Goal: Check status

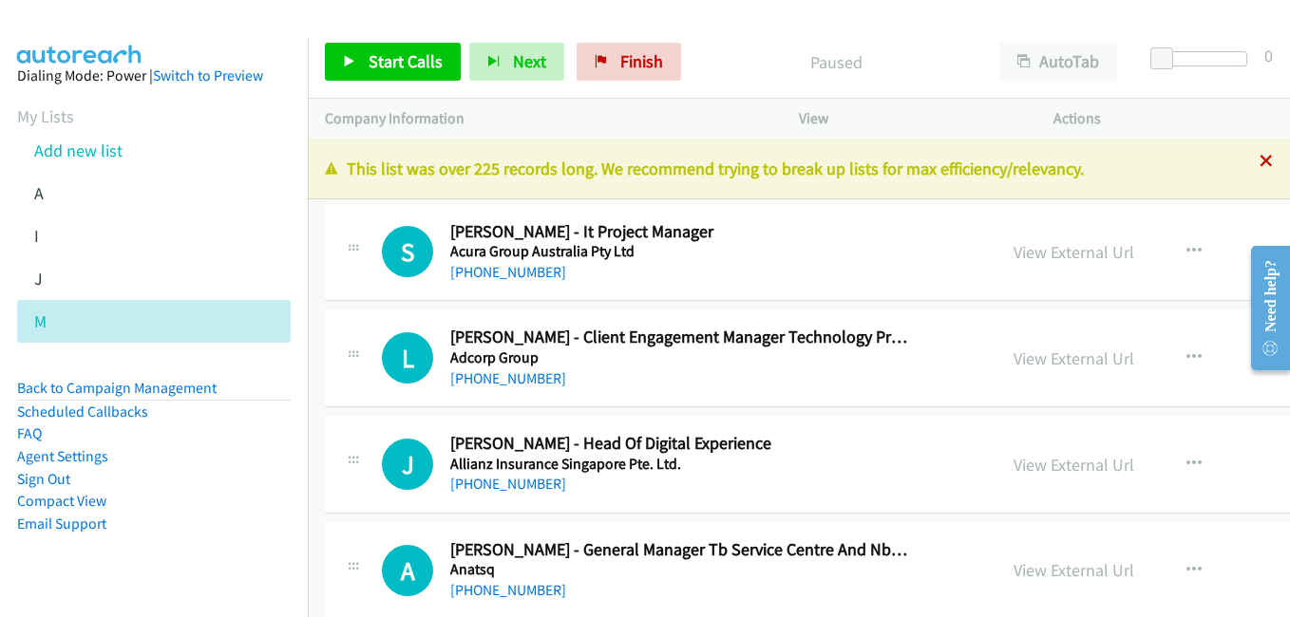
click at [1260, 162] on icon at bounding box center [1266, 162] width 13 height 13
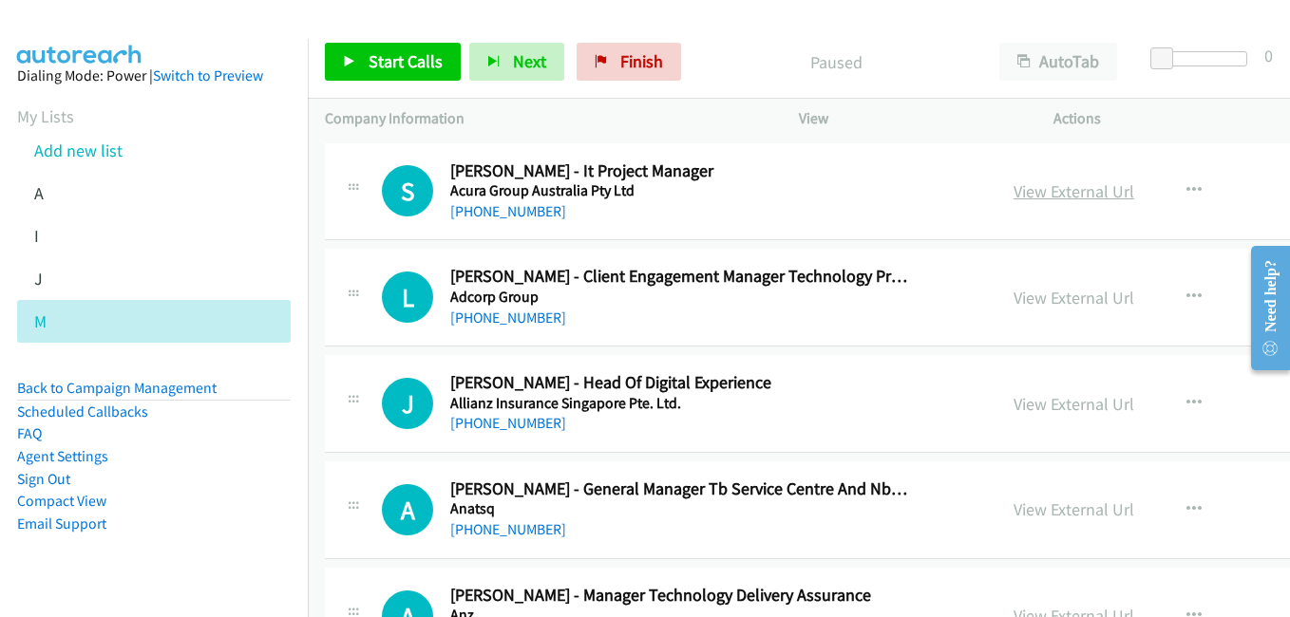
click at [1014, 192] on link "View External Url" at bounding box center [1074, 191] width 121 height 22
click at [1014, 304] on link "View External Url" at bounding box center [1074, 298] width 121 height 22
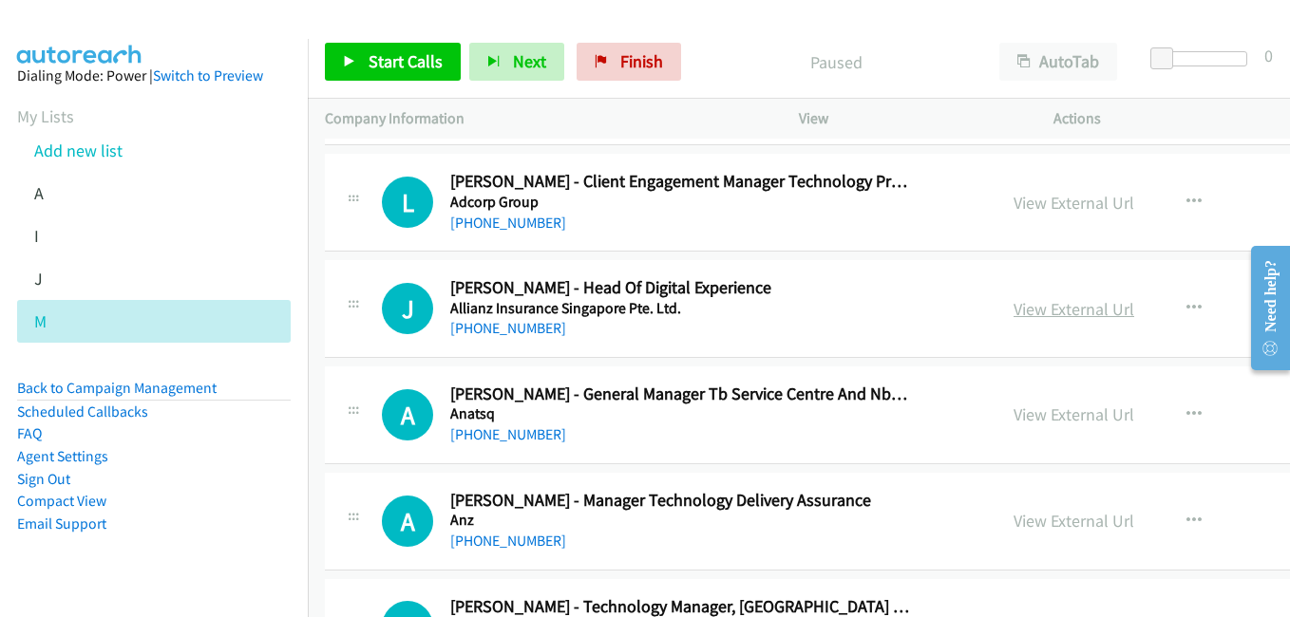
drag, startPoint x: 963, startPoint y: 313, endPoint x: 953, endPoint y: 304, distance: 13.5
click at [1014, 313] on link "View External Url" at bounding box center [1074, 309] width 121 height 22
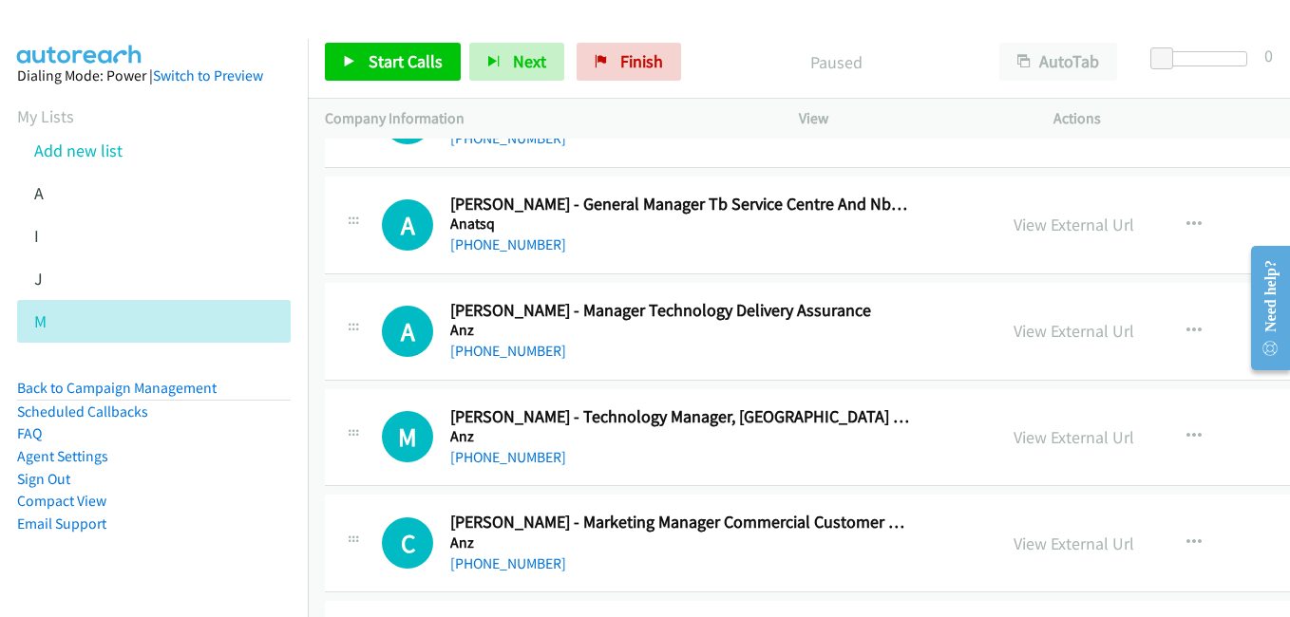
scroll to position [380, 0]
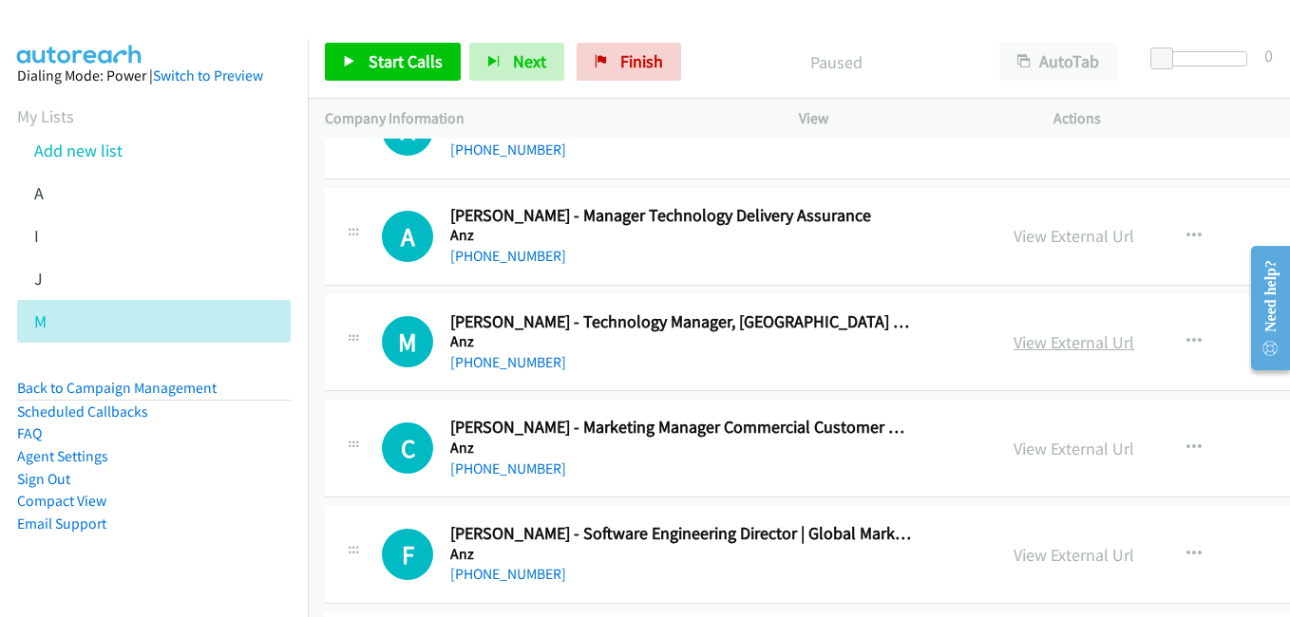
click at [1014, 339] on link "View External Url" at bounding box center [1074, 343] width 121 height 22
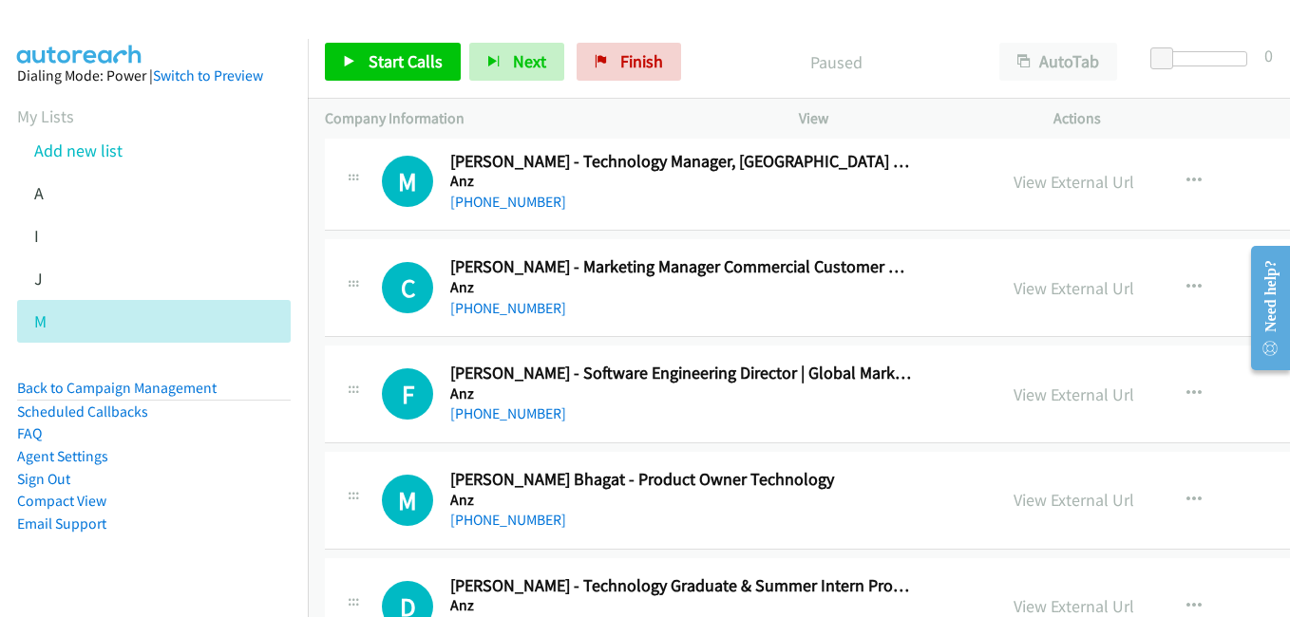
scroll to position [570, 0]
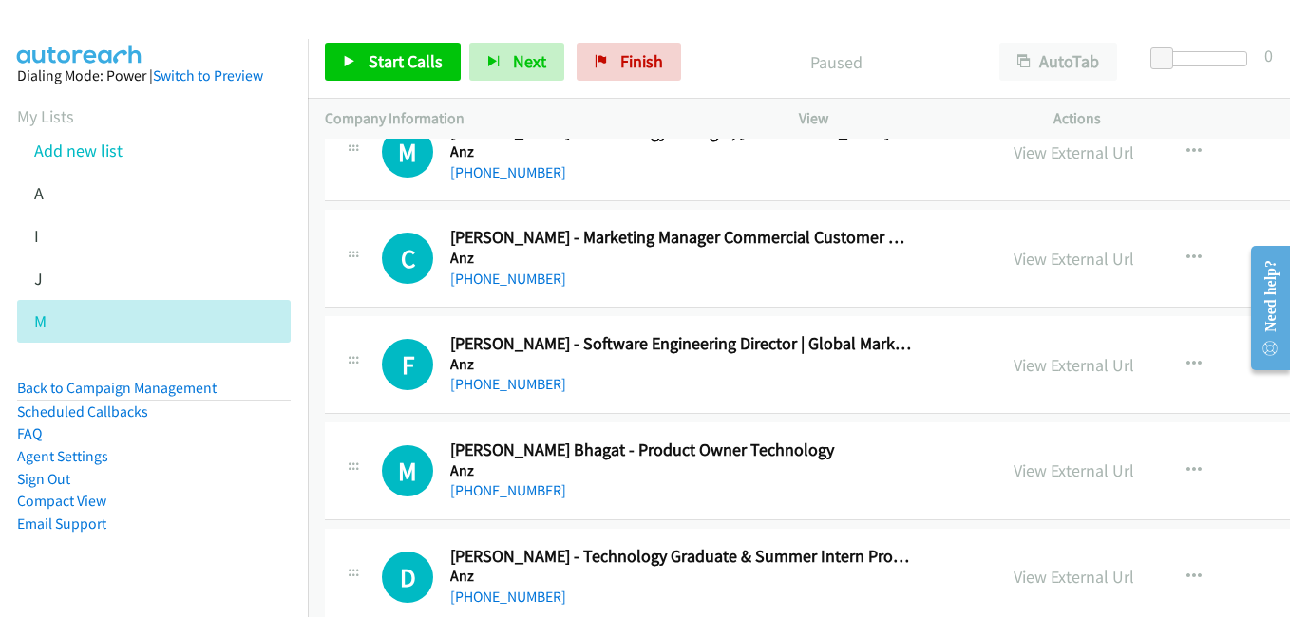
drag, startPoint x: 977, startPoint y: 363, endPoint x: 227, endPoint y: 46, distance: 814.8
click at [1014, 363] on link "View External Url" at bounding box center [1074, 365] width 121 height 22
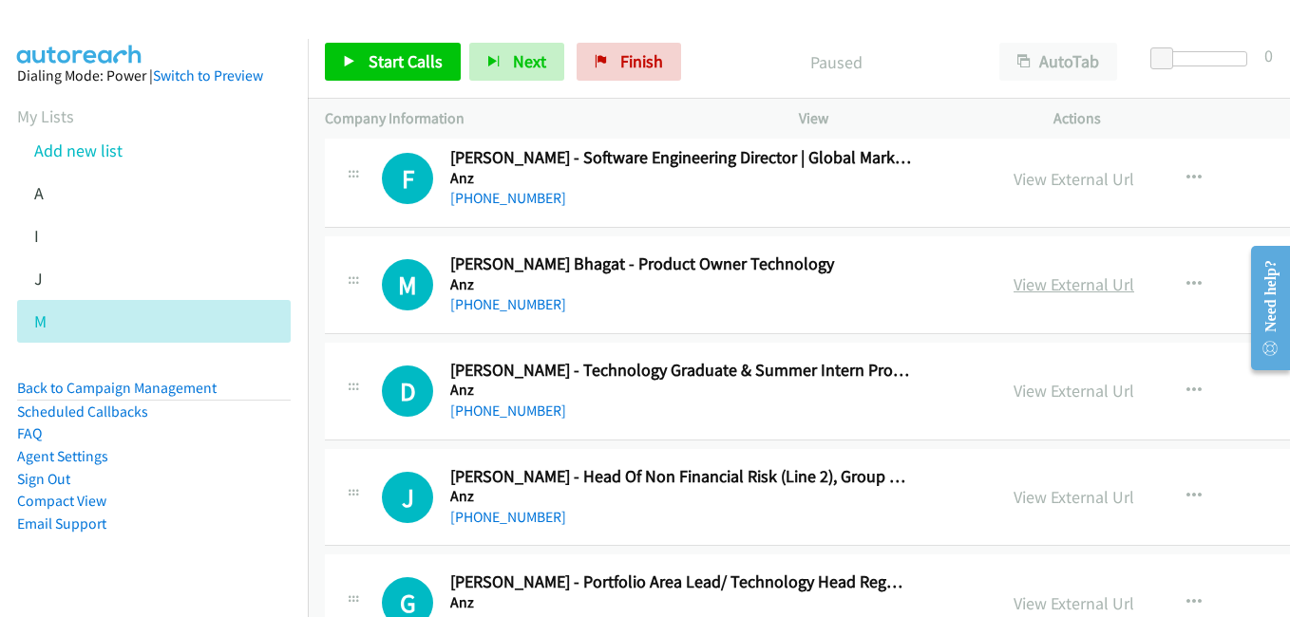
scroll to position [760, 0]
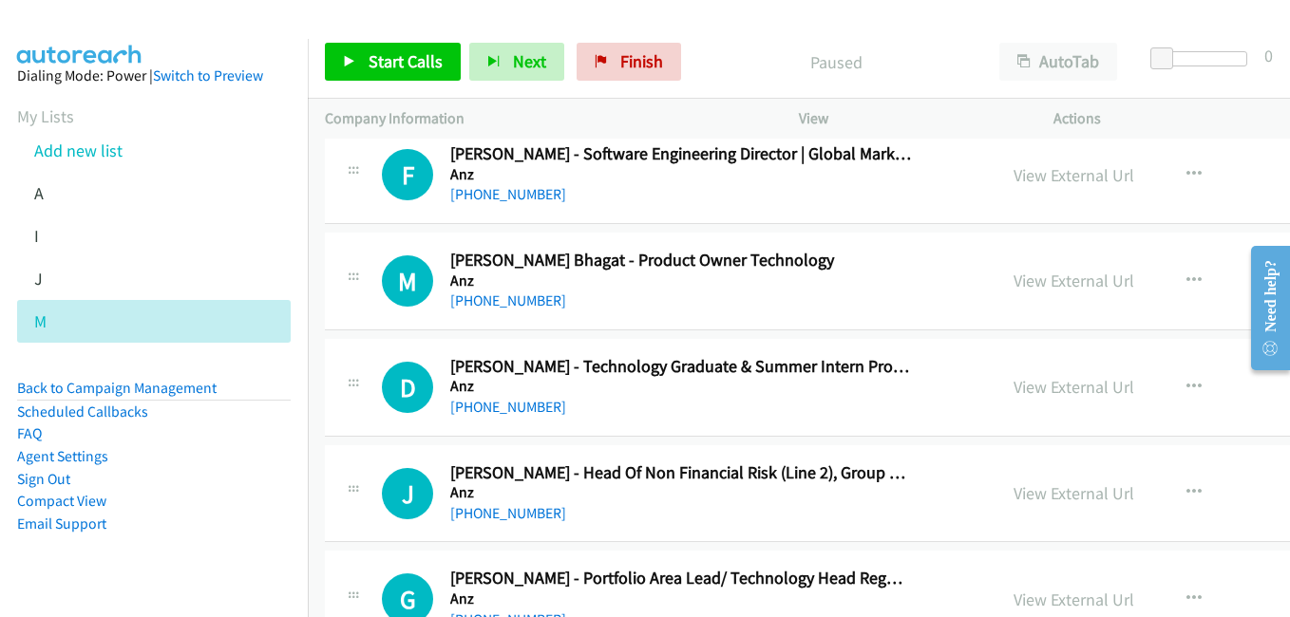
drag, startPoint x: 986, startPoint y: 278, endPoint x: 433, endPoint y: 0, distance: 619.0
click at [1014, 284] on link "View External Url" at bounding box center [1074, 281] width 121 height 22
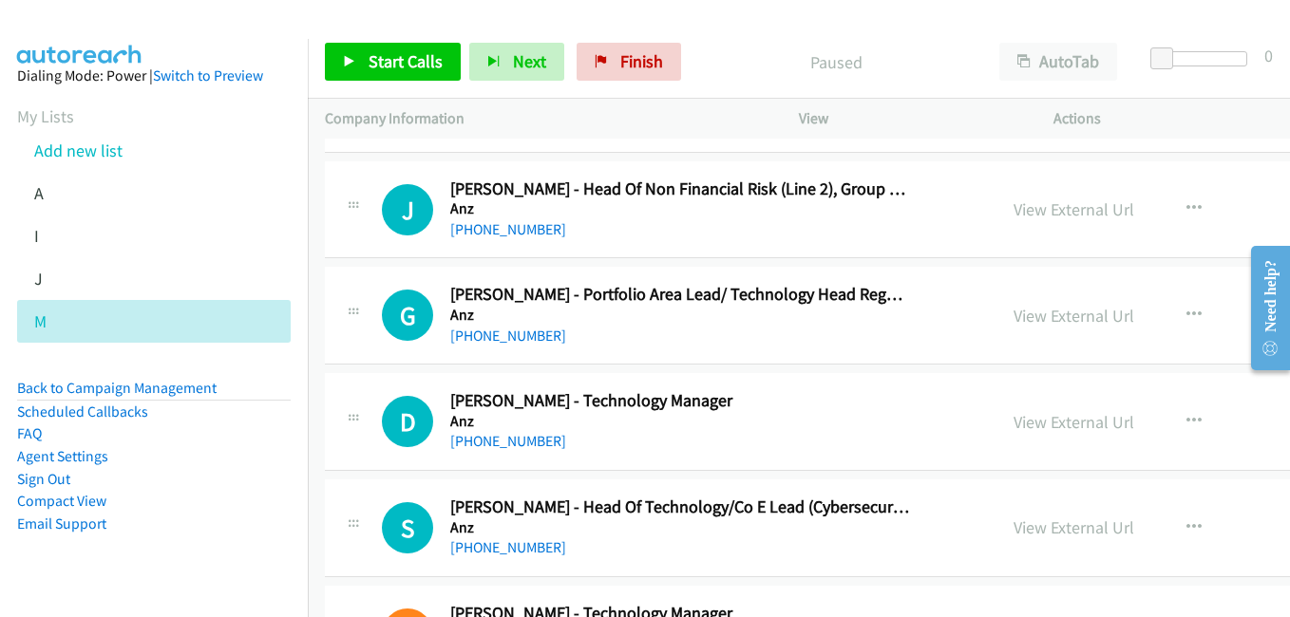
scroll to position [1045, 0]
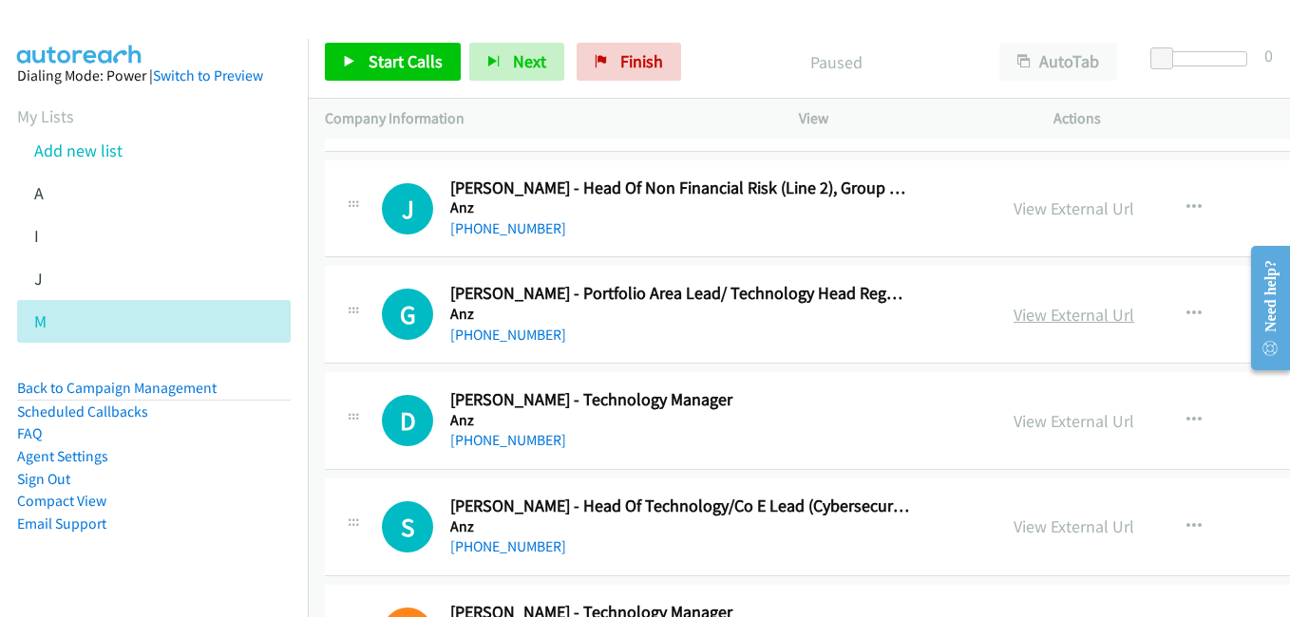
click at [1014, 311] on link "View External Url" at bounding box center [1074, 315] width 121 height 22
click at [1014, 421] on link "View External Url" at bounding box center [1074, 421] width 121 height 22
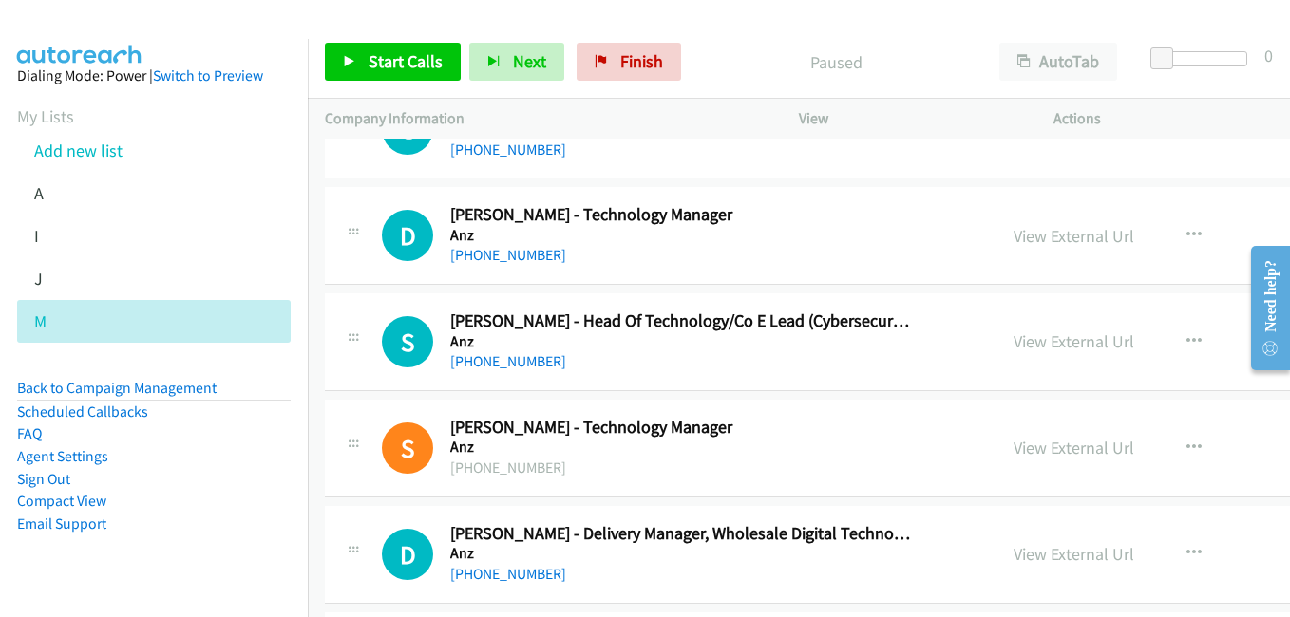
scroll to position [1235, 0]
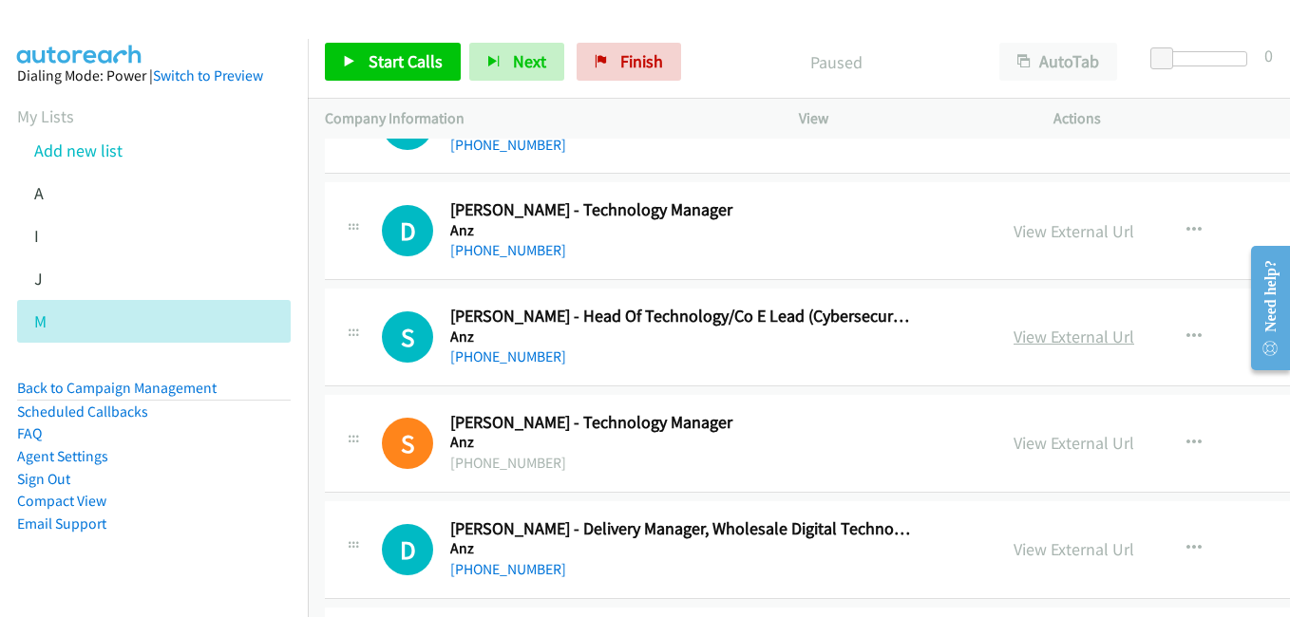
click at [1014, 336] on link "View External Url" at bounding box center [1074, 337] width 121 height 22
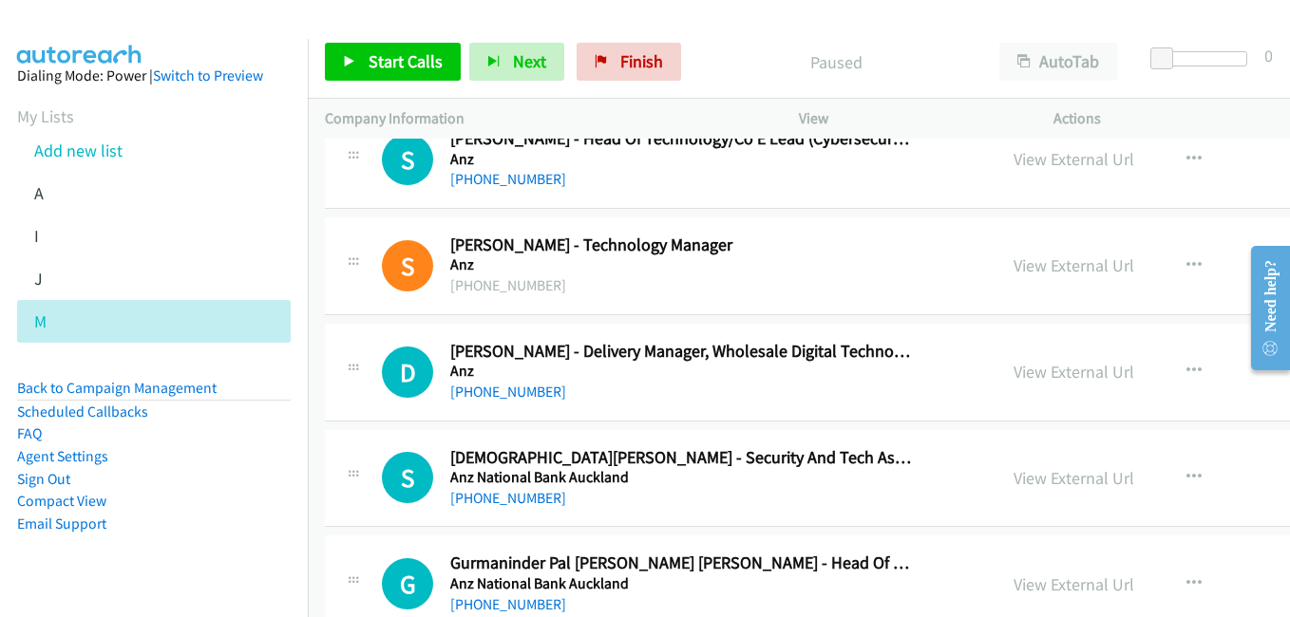
scroll to position [1425, 0]
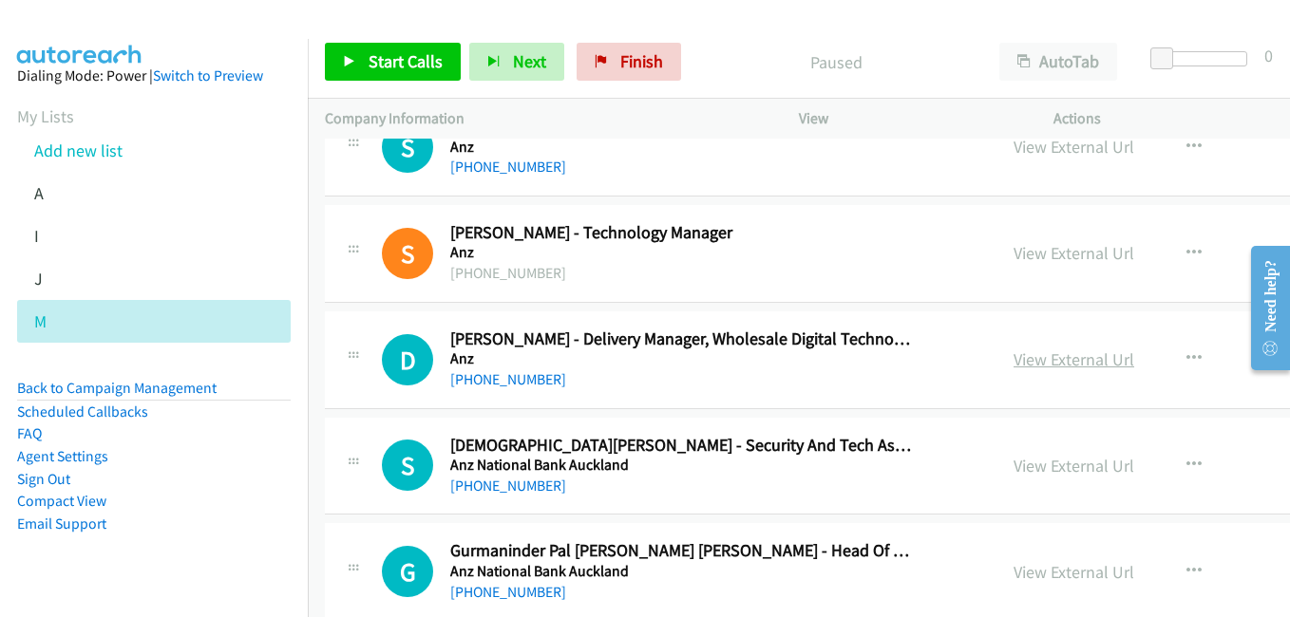
click at [1014, 367] on link "View External Url" at bounding box center [1074, 360] width 121 height 22
click at [1014, 463] on link "View External Url" at bounding box center [1074, 466] width 121 height 22
